Goal: Information Seeking & Learning: Learn about a topic

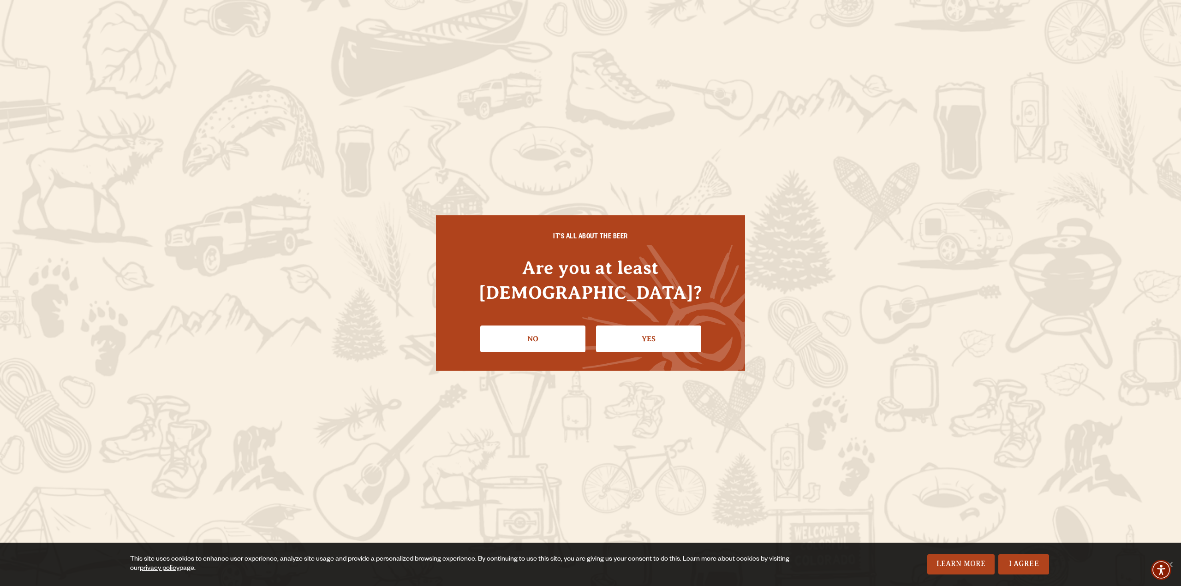
click at [634, 327] on link "Yes" at bounding box center [648, 339] width 105 height 27
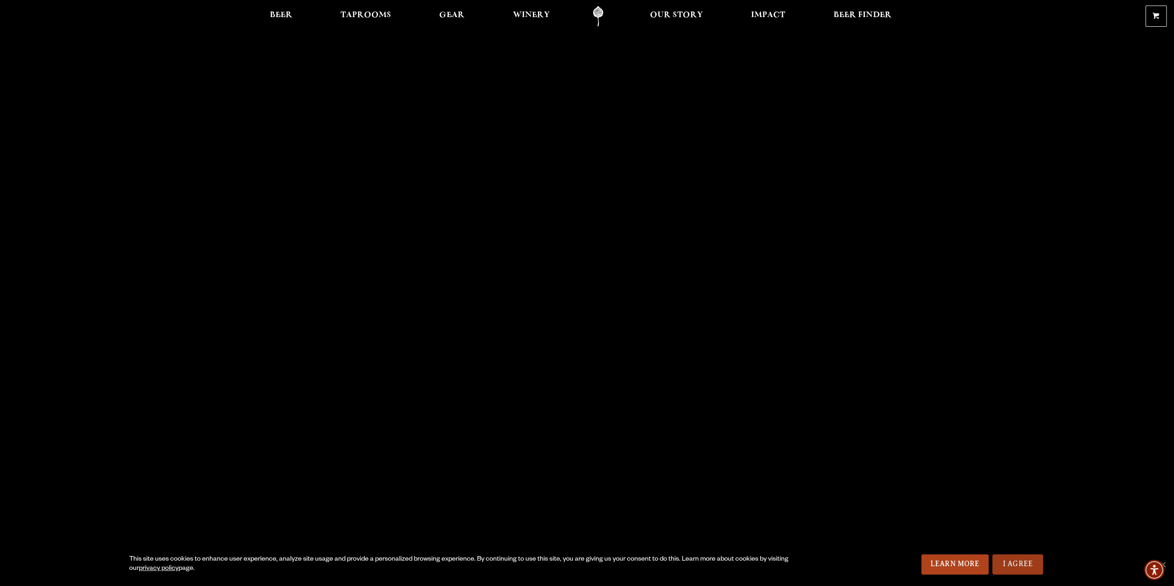
click at [1018, 561] on link "I Agree" at bounding box center [1017, 565] width 51 height 20
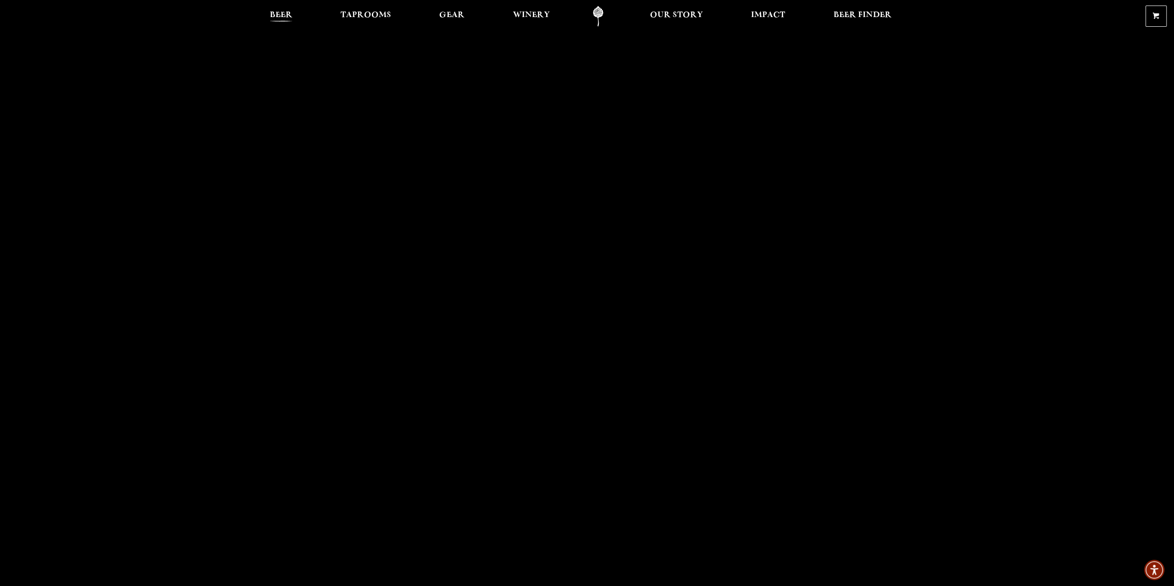
click at [281, 12] on span "Beer" at bounding box center [281, 15] width 23 height 7
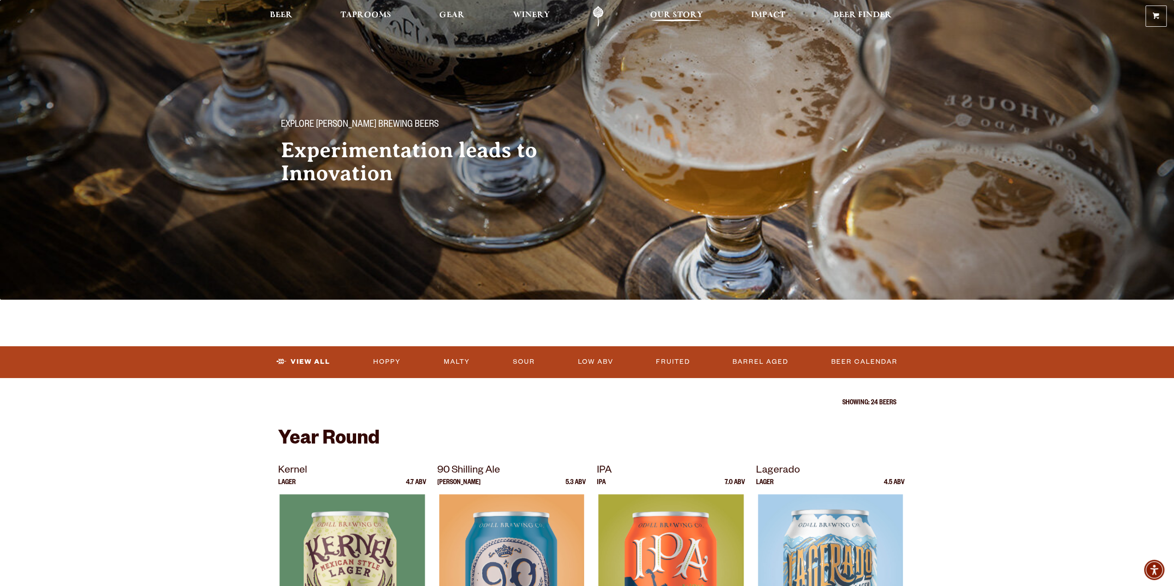
click at [662, 12] on span "Our Story" at bounding box center [676, 15] width 53 height 7
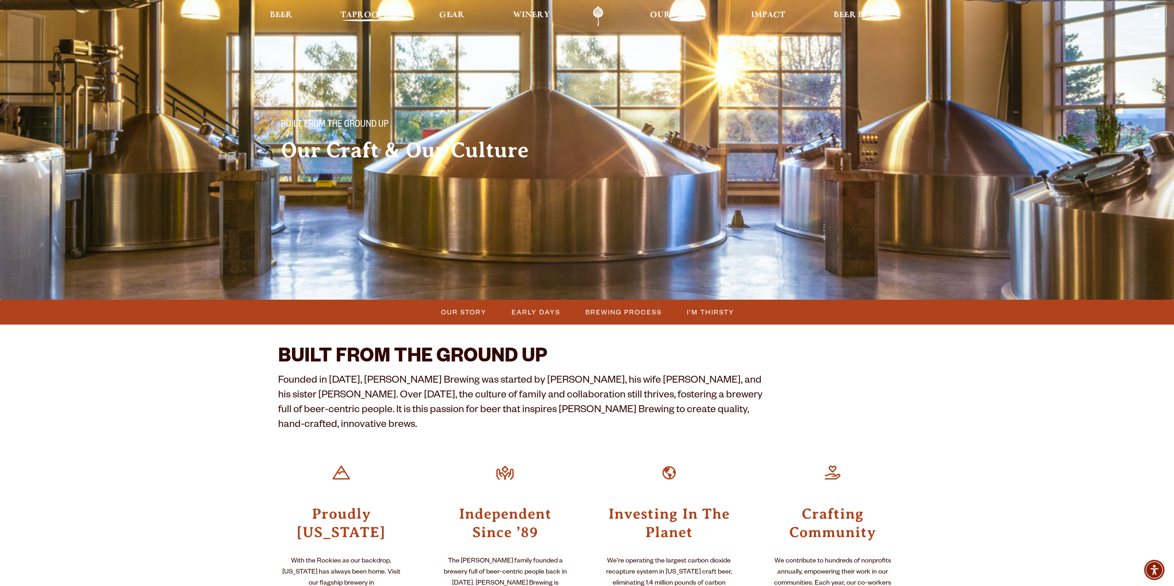
click at [353, 13] on span "Taprooms" at bounding box center [365, 15] width 51 height 7
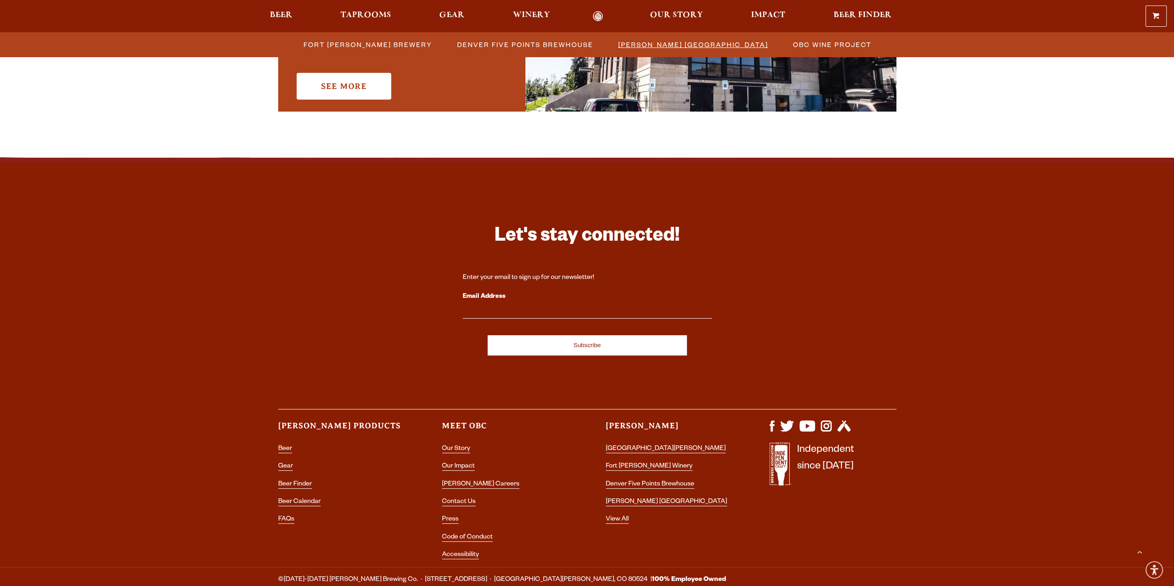
scroll to position [844, 0]
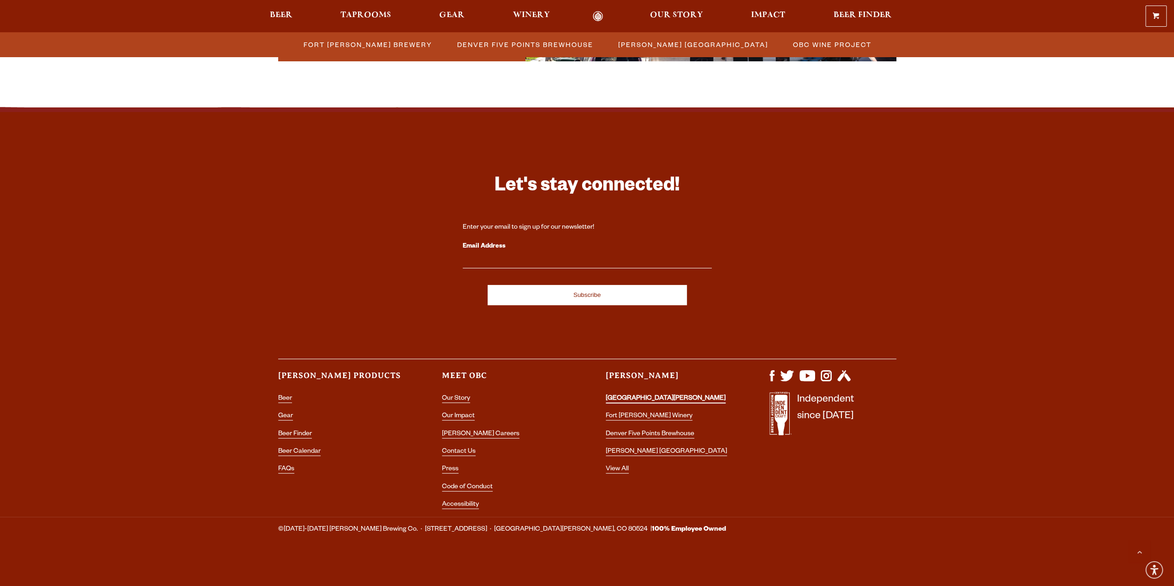
click at [642, 395] on link "[GEOGRAPHIC_DATA][PERSON_NAME]" at bounding box center [666, 399] width 120 height 8
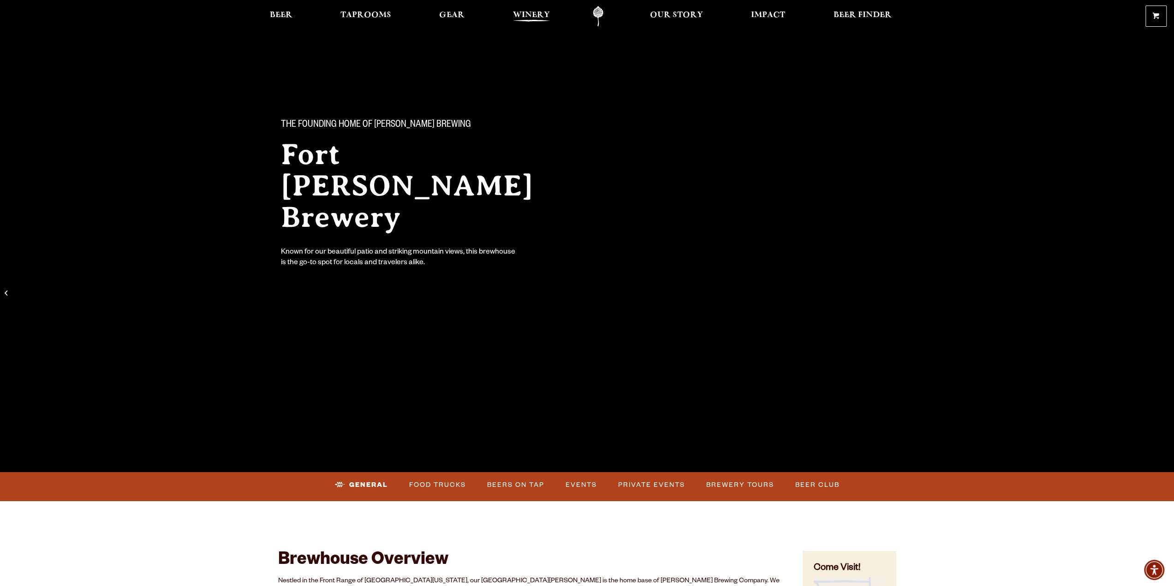
click at [528, 12] on span "Winery" at bounding box center [531, 15] width 37 height 7
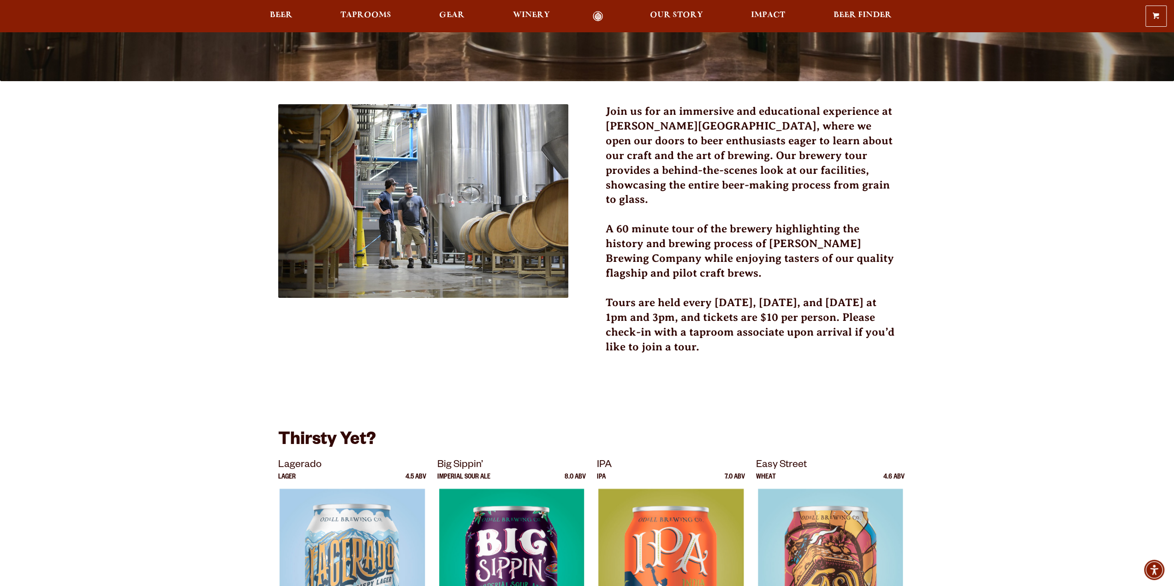
scroll to position [219, 0]
drag, startPoint x: 602, startPoint y: 212, endPoint x: 603, endPoint y: 291, distance: 78.4
click at [603, 291] on div "Join us for an immersive and educational experience at [PERSON_NAME][GEOGRAPHIC…" at bounding box center [587, 457] width 618 height 707
drag, startPoint x: 599, startPoint y: 232, endPoint x: 599, endPoint y: 208, distance: 24.0
click at [600, 223] on div "Join us for an immersive and educational experience at [PERSON_NAME][GEOGRAPHIC…" at bounding box center [587, 457] width 618 height 707
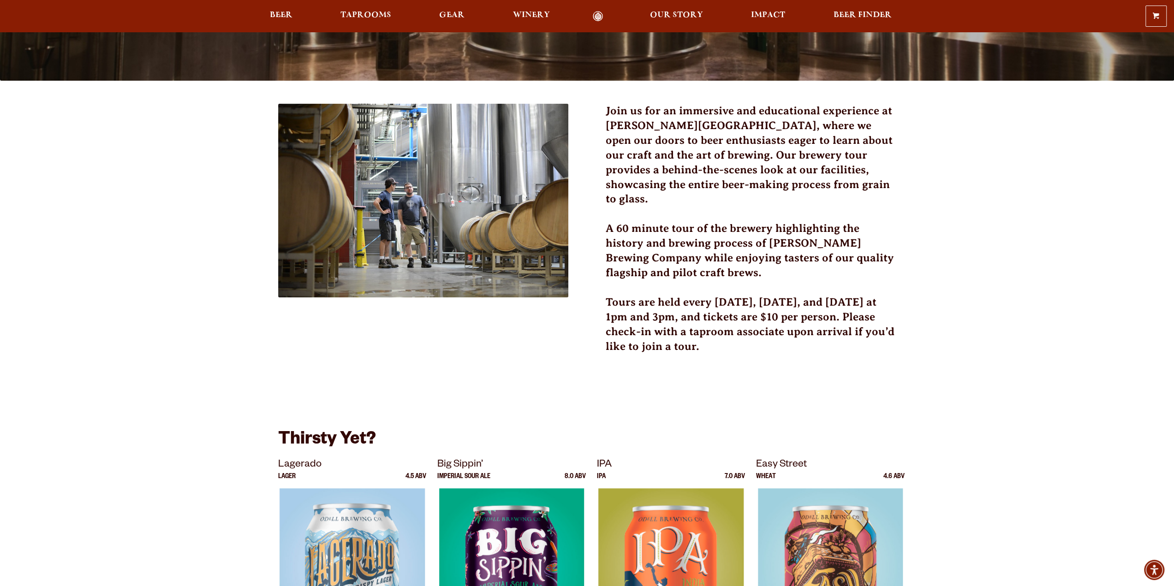
click at [605, 215] on div "Join us for an immersive and educational experience at [PERSON_NAME][GEOGRAPHIC…" at bounding box center [587, 457] width 618 height 707
click at [803, 203] on div "Join us for an immersive and educational experience at [PERSON_NAME][GEOGRAPHIC…" at bounding box center [751, 235] width 291 height 262
drag, startPoint x: 700, startPoint y: 331, endPoint x: 608, endPoint y: 213, distance: 149.6
click at [608, 213] on div "Join us for an immersive and educational experience at [PERSON_NAME][GEOGRAPHIC…" at bounding box center [751, 235] width 291 height 262
copy div "A 60 minute tour of the brewery highlighting the history and brewing process of…"
